Goal: Information Seeking & Learning: Learn about a topic

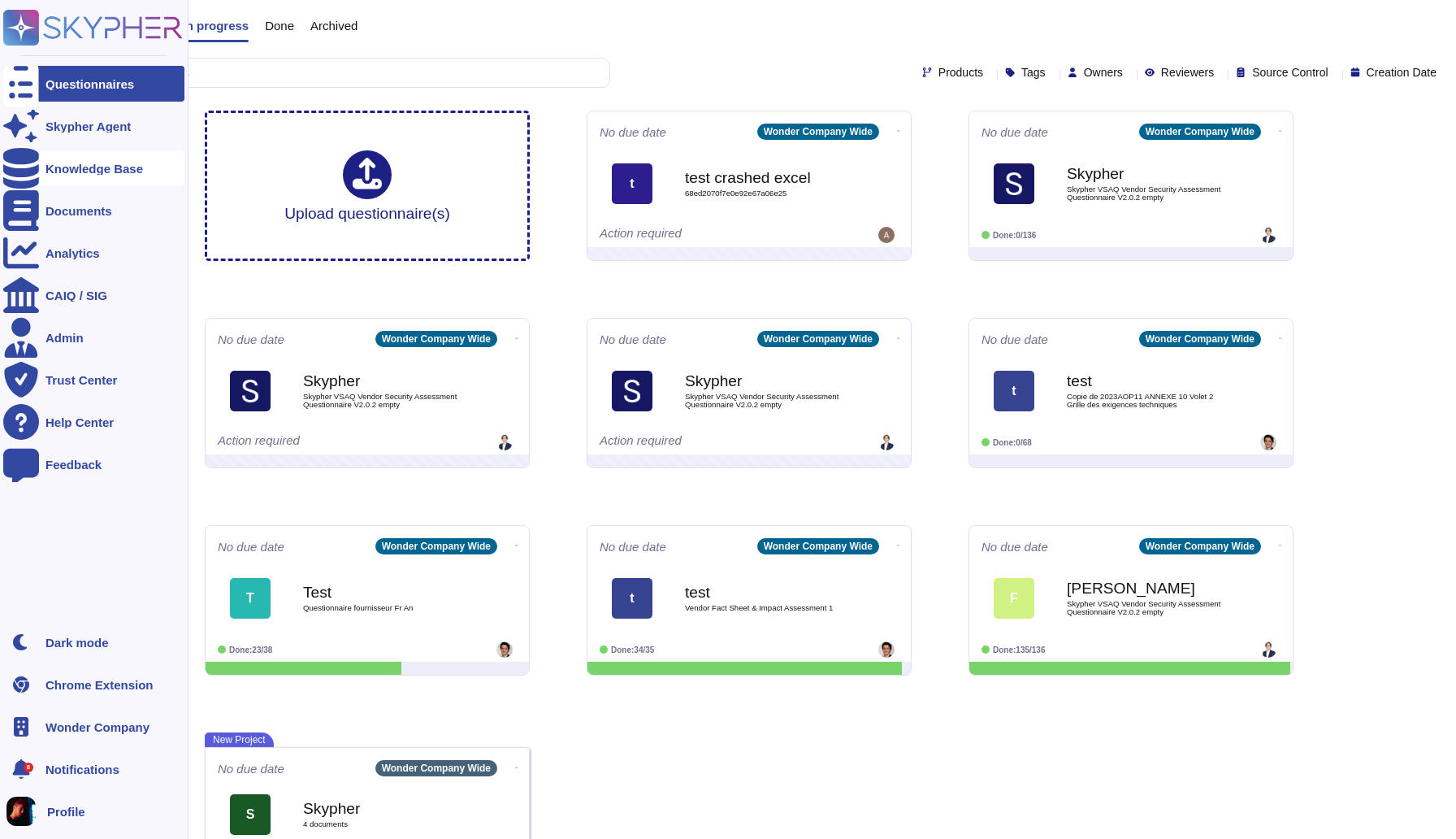
click at [61, 172] on div "Knowledge Base" at bounding box center [94, 169] width 98 height 12
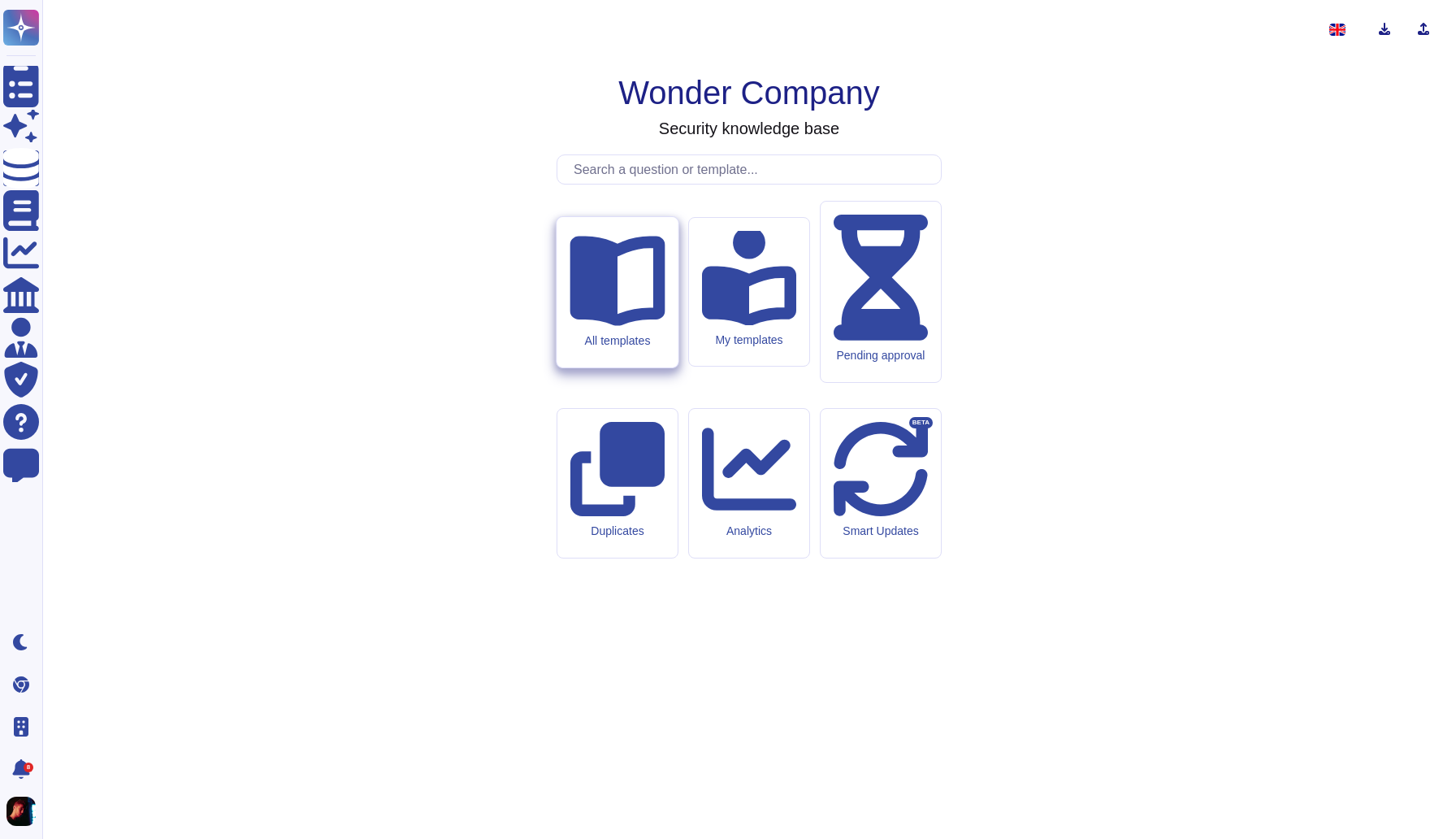
click at [631, 326] on icon at bounding box center [617, 280] width 95 height 90
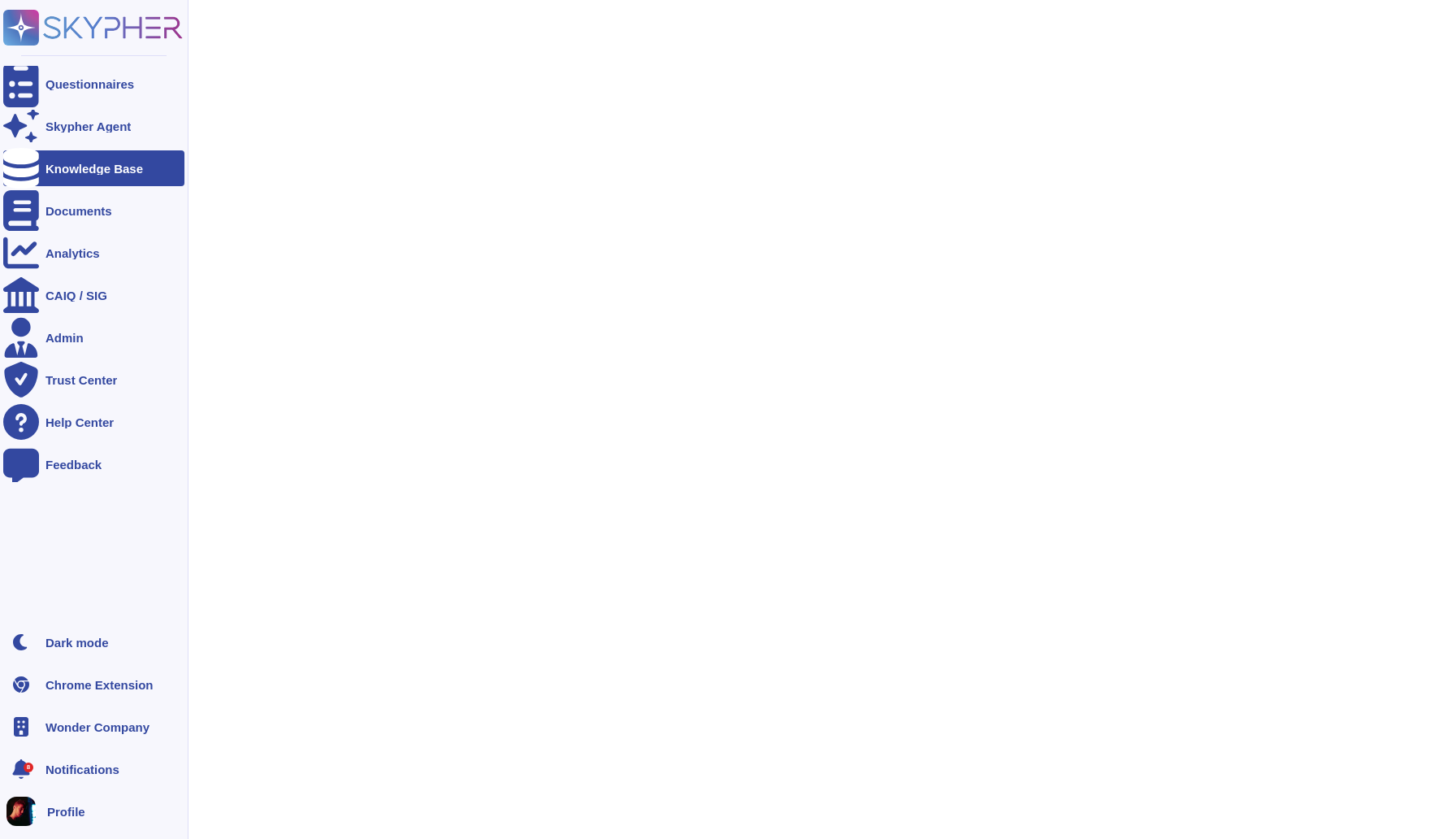
click at [27, 180] on div at bounding box center [21, 168] width 36 height 36
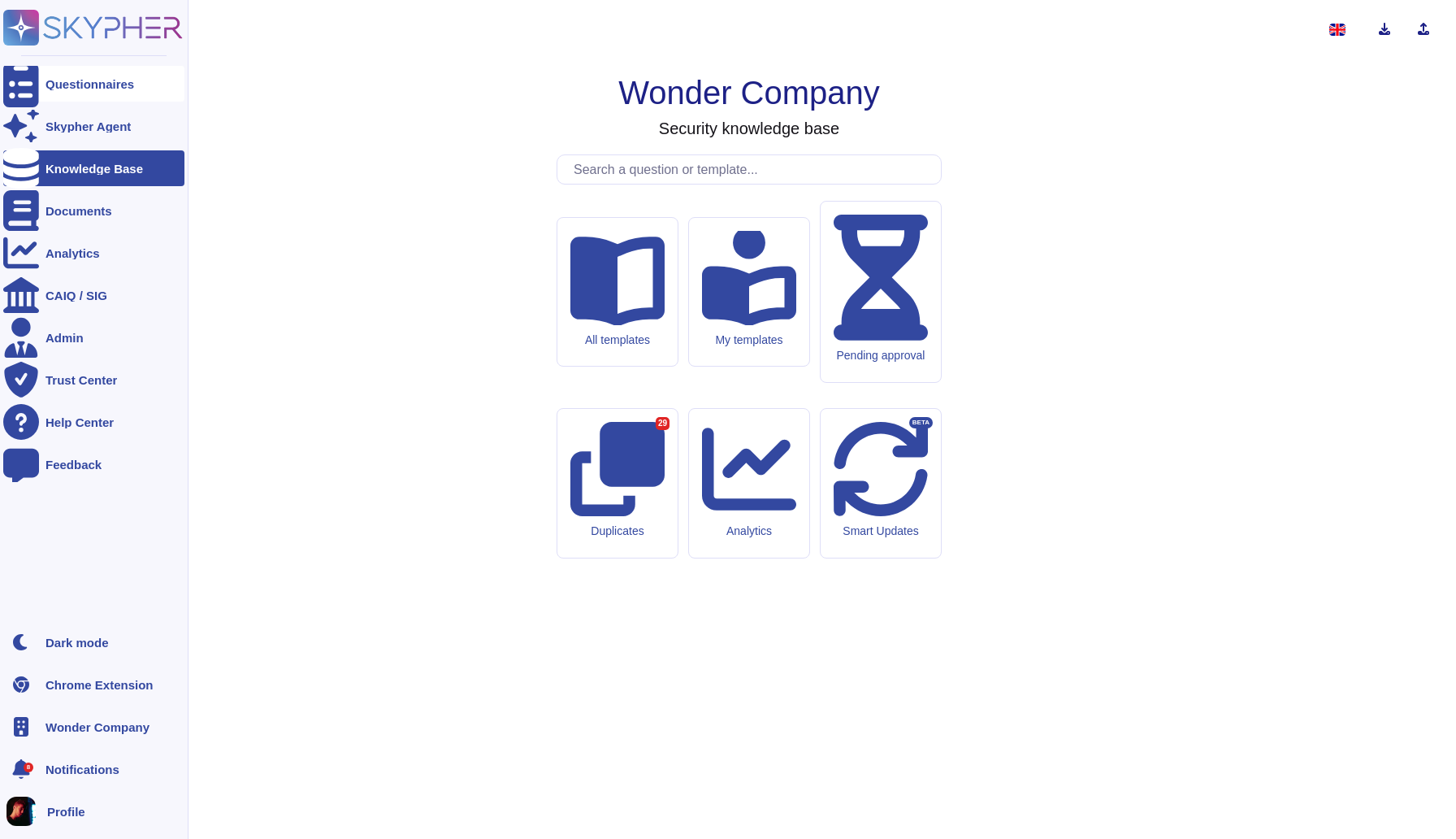
click at [100, 81] on div "Questionnaires" at bounding box center [90, 84] width 89 height 12
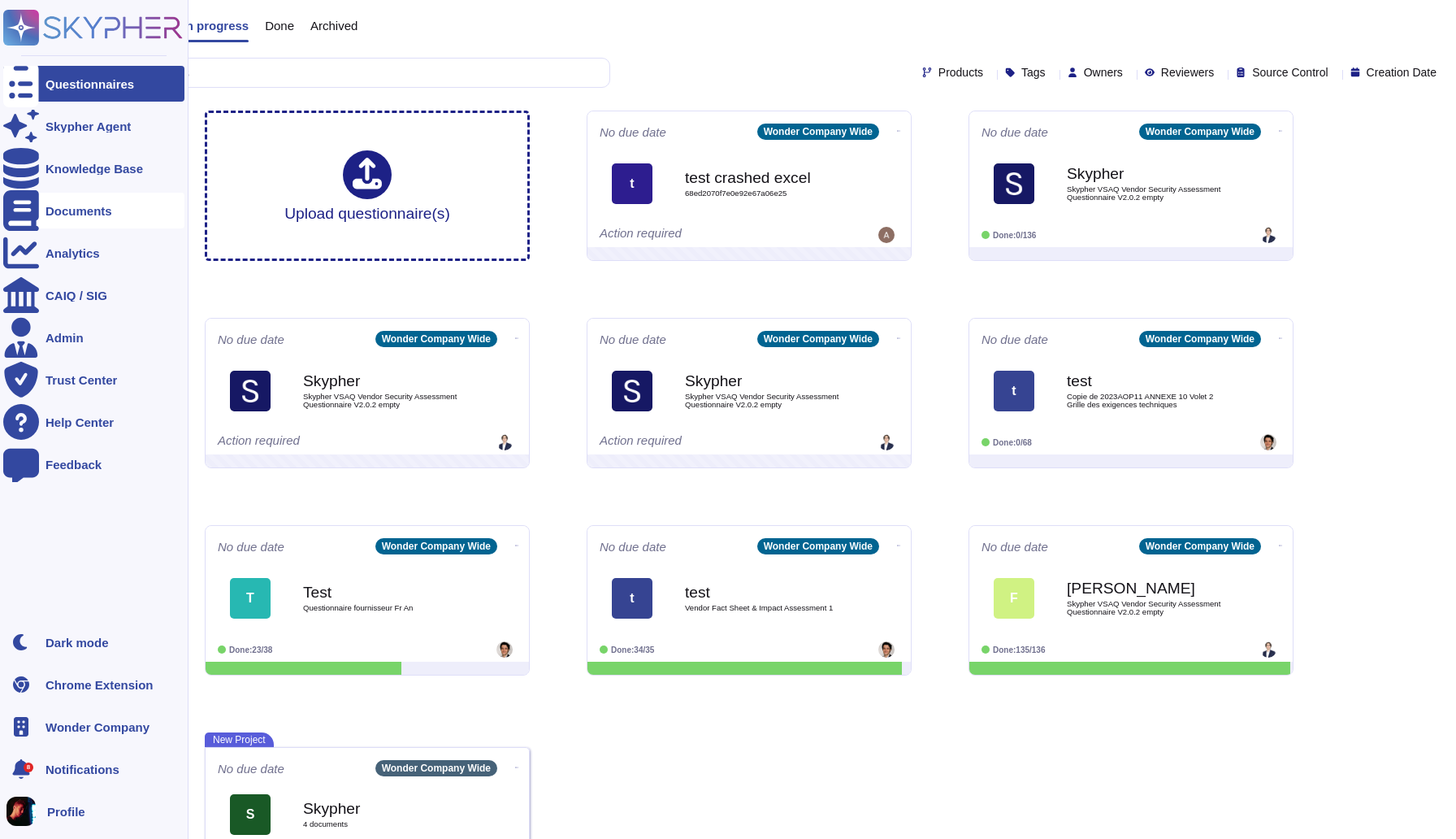
click at [31, 208] on div at bounding box center [21, 211] width 36 height 36
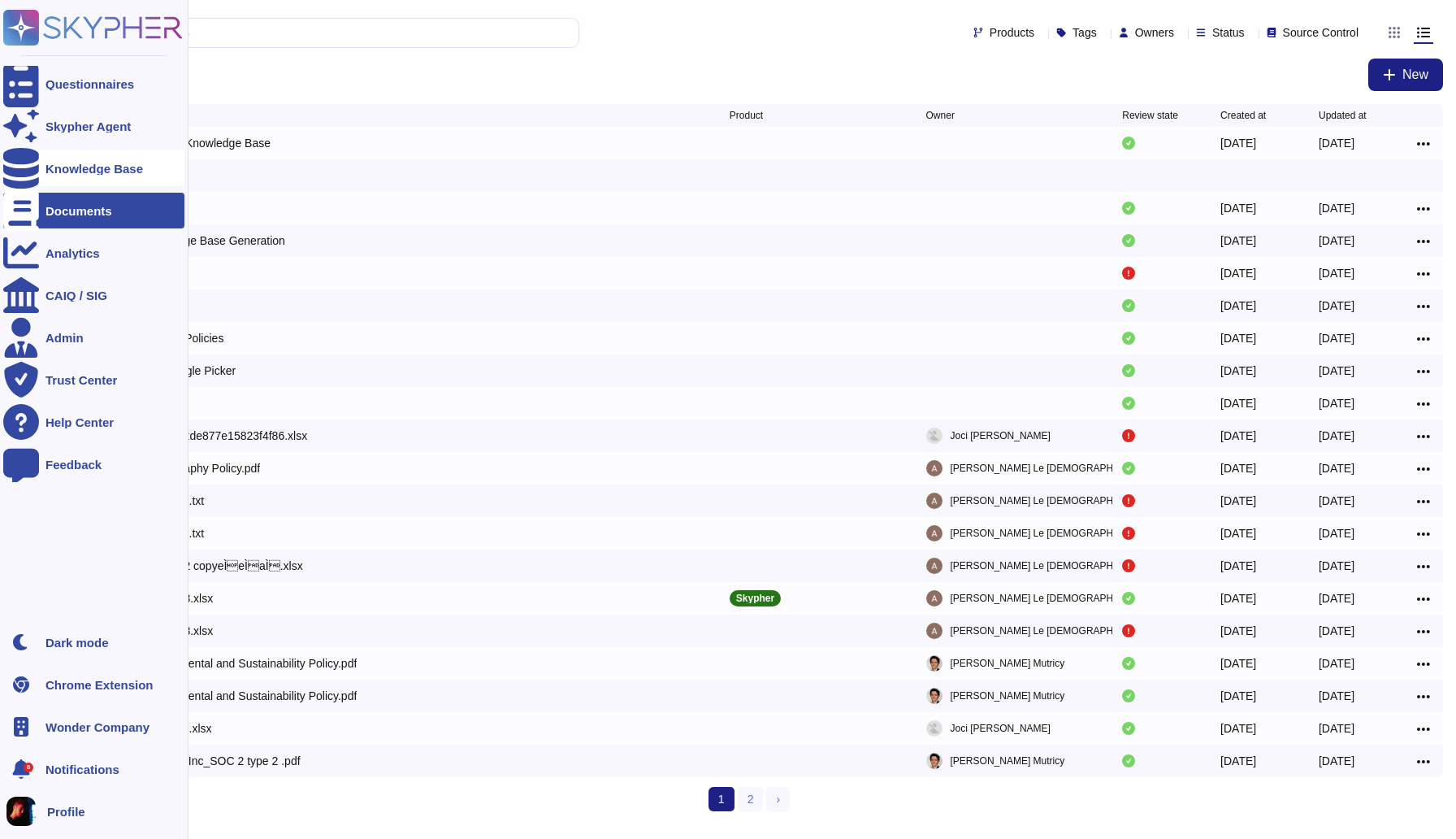
click at [68, 172] on div "Knowledge Base" at bounding box center [94, 169] width 98 height 12
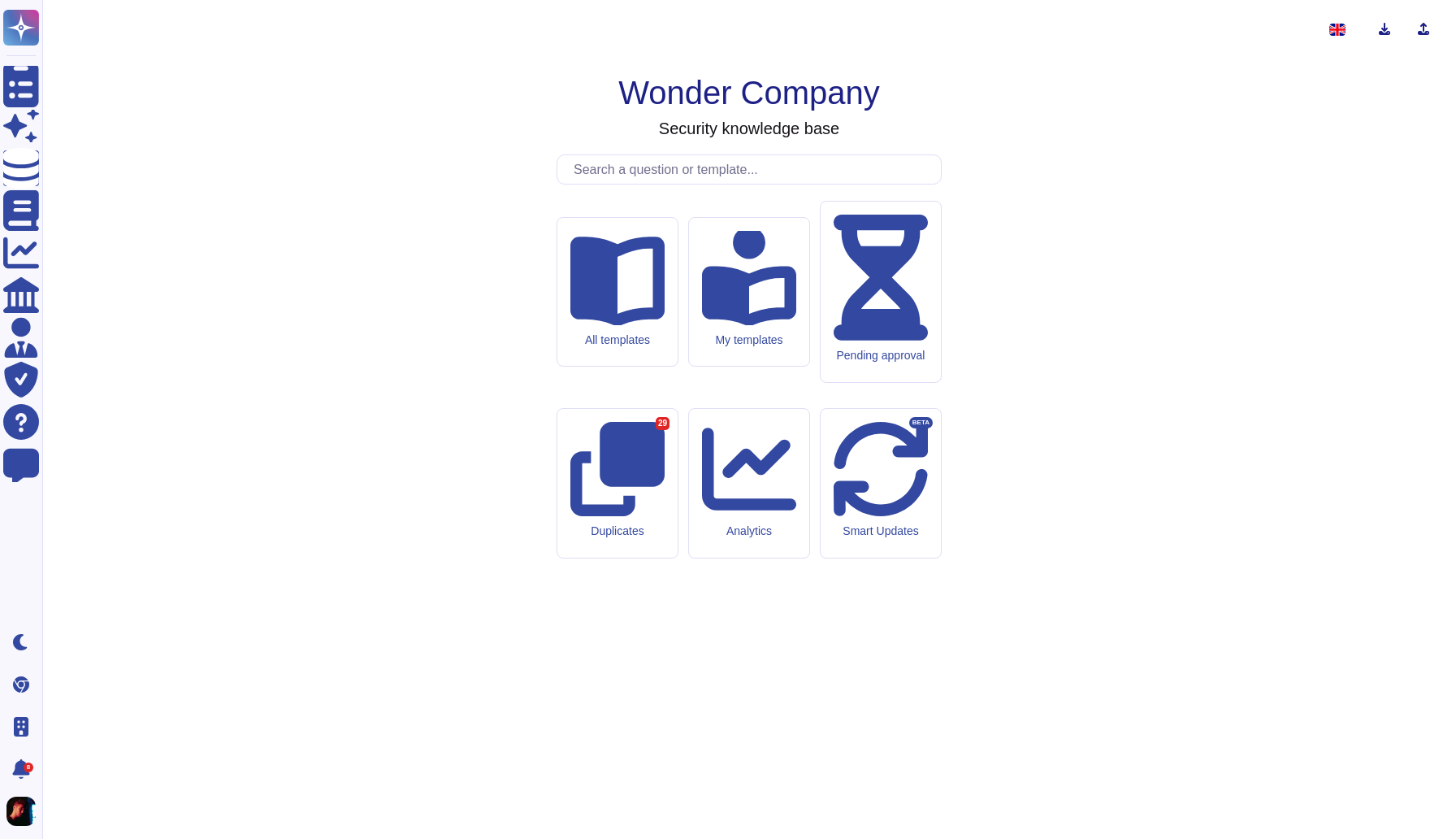
click at [464, 292] on div "Wonder Company Security knowledge base All templates My templates Pending appro…" at bounding box center [749, 420] width 1388 height 812
